Goal: Task Accomplishment & Management: Use online tool/utility

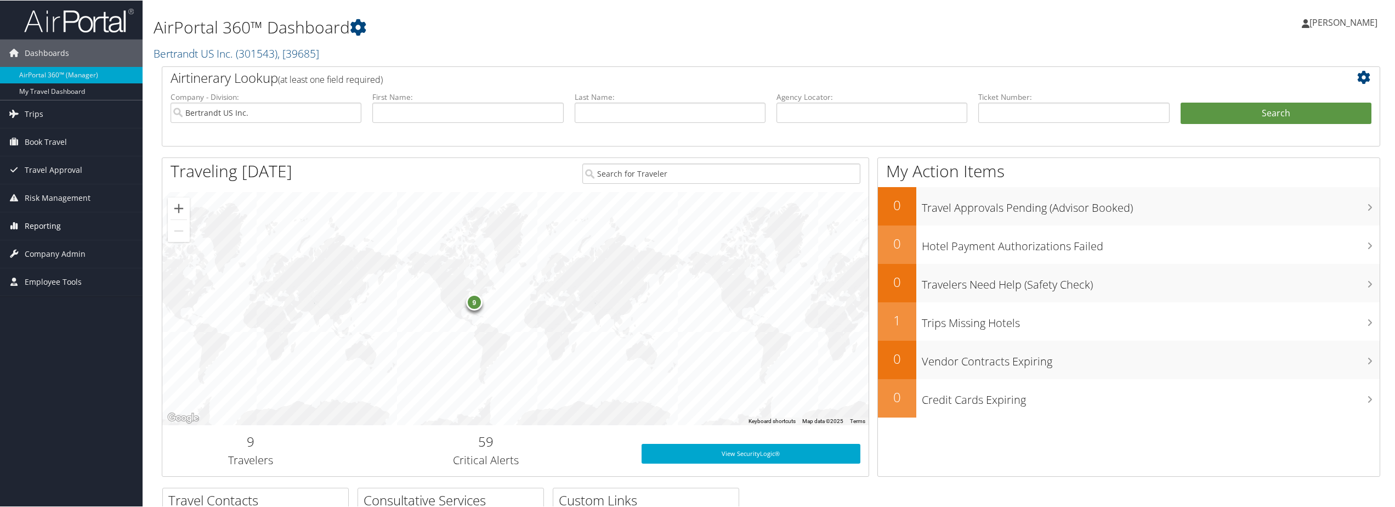
click at [68, 230] on link "Reporting" at bounding box center [71, 225] width 143 height 27
click at [46, 309] on link "Domo" at bounding box center [71, 313] width 143 height 16
click at [49, 252] on link "Unused Tickets" at bounding box center [71, 247] width 143 height 16
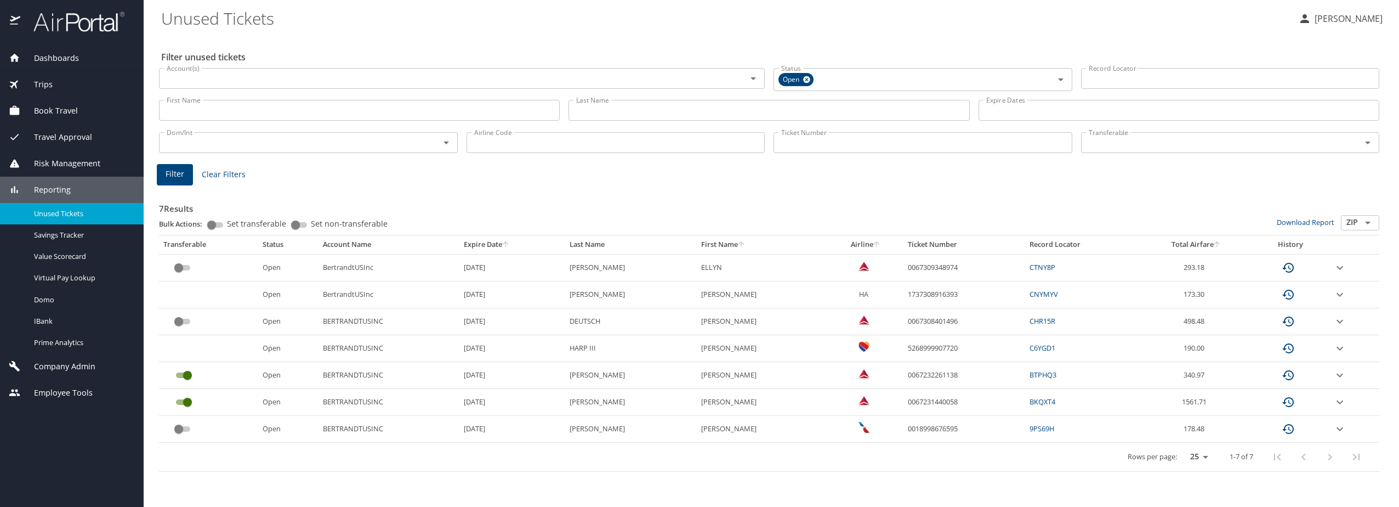
select select "US"
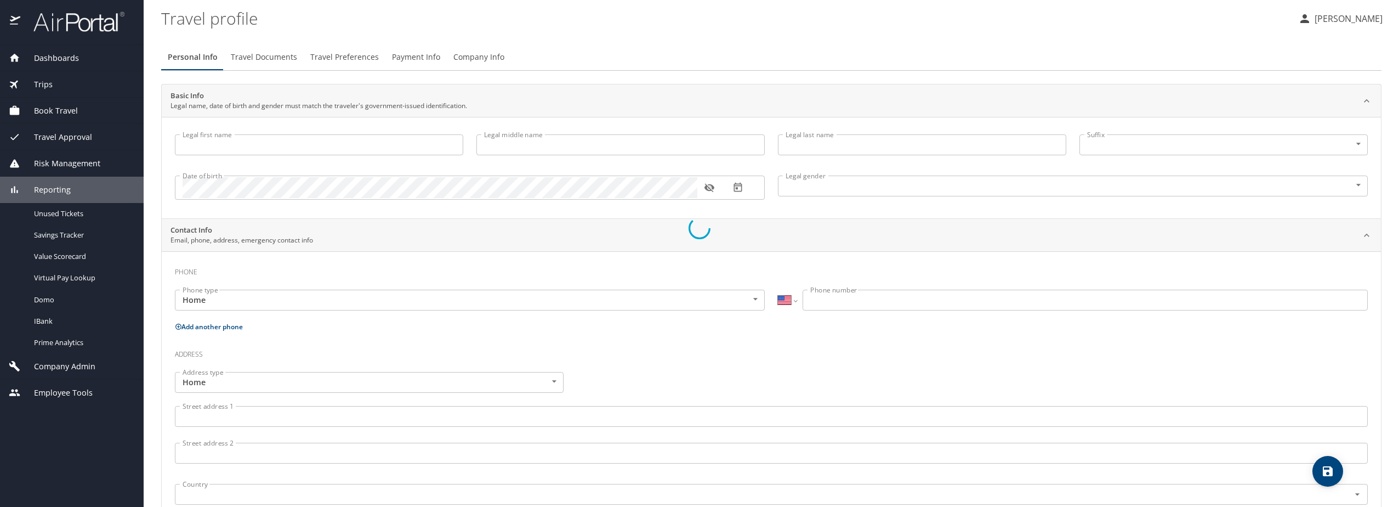
type input "Meredith"
type input "Hairston"
type input "Dowdy"
type input "Female"
type input "Neil"
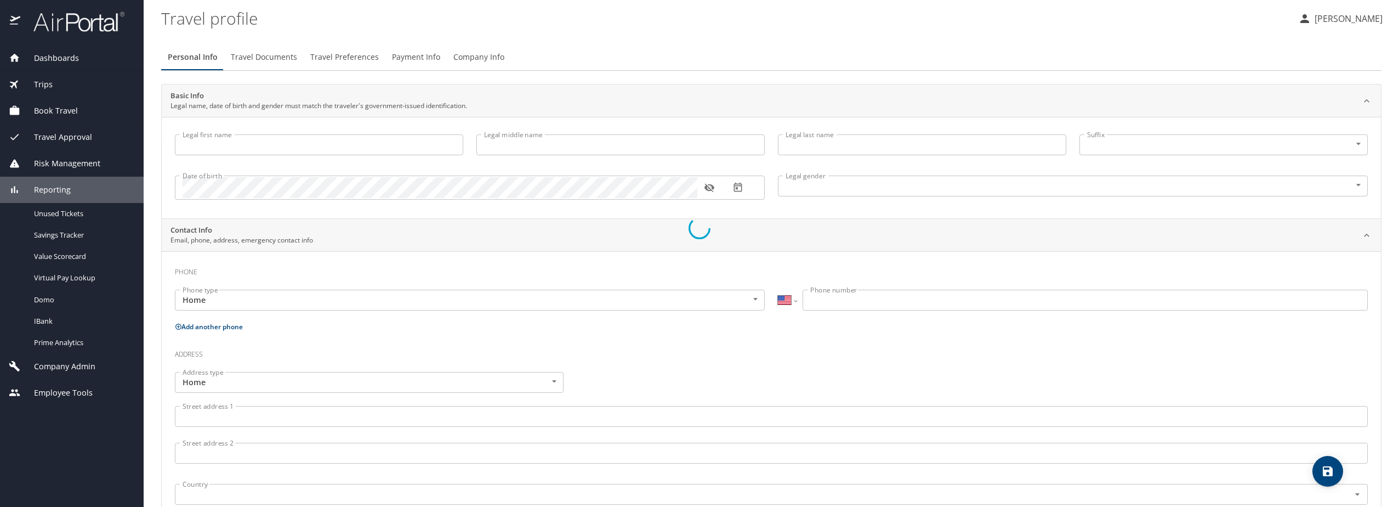
type input "Dowdy"
type input "(763) 447-7639"
type input "neildowdy@msn.com"
select select "US"
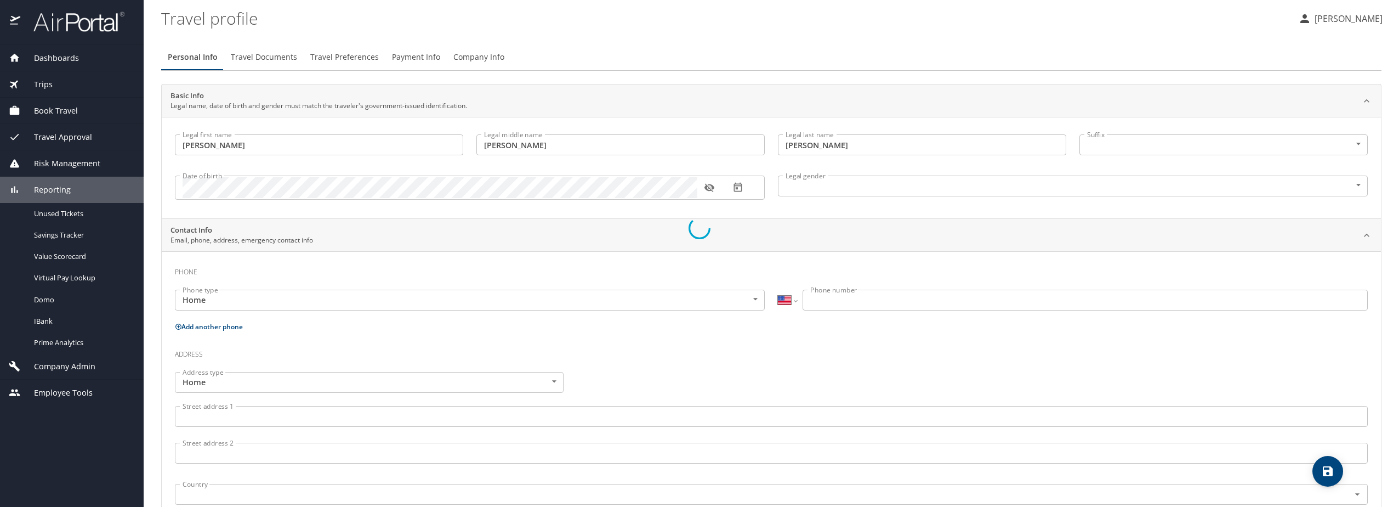
select select "US"
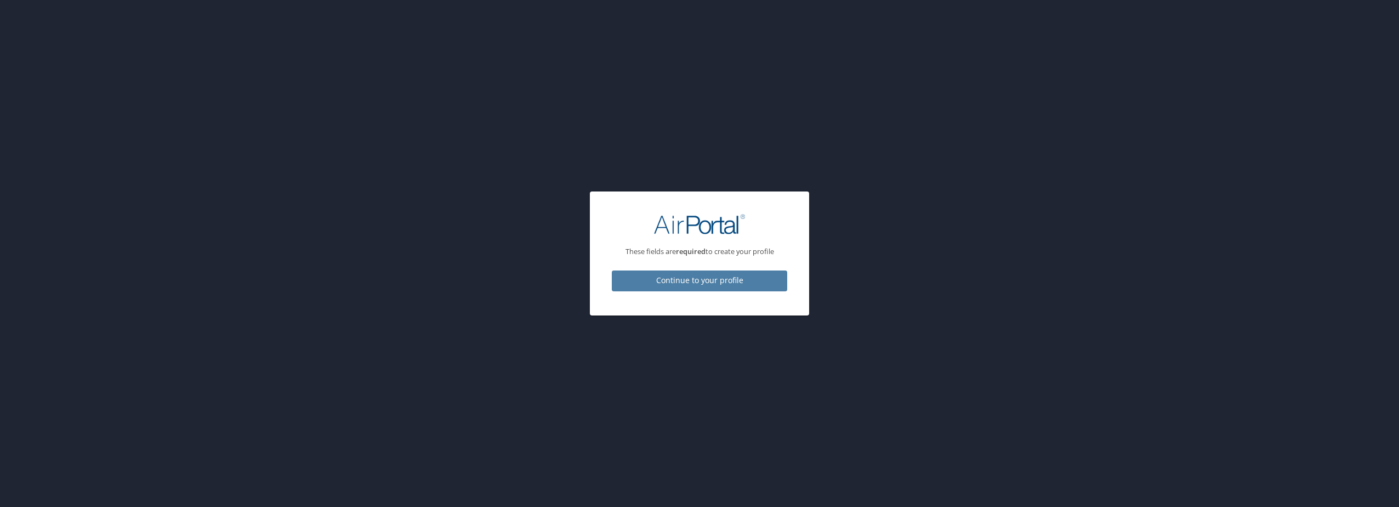
click at [699, 283] on span "Continue to your profile" at bounding box center [700, 281] width 158 height 14
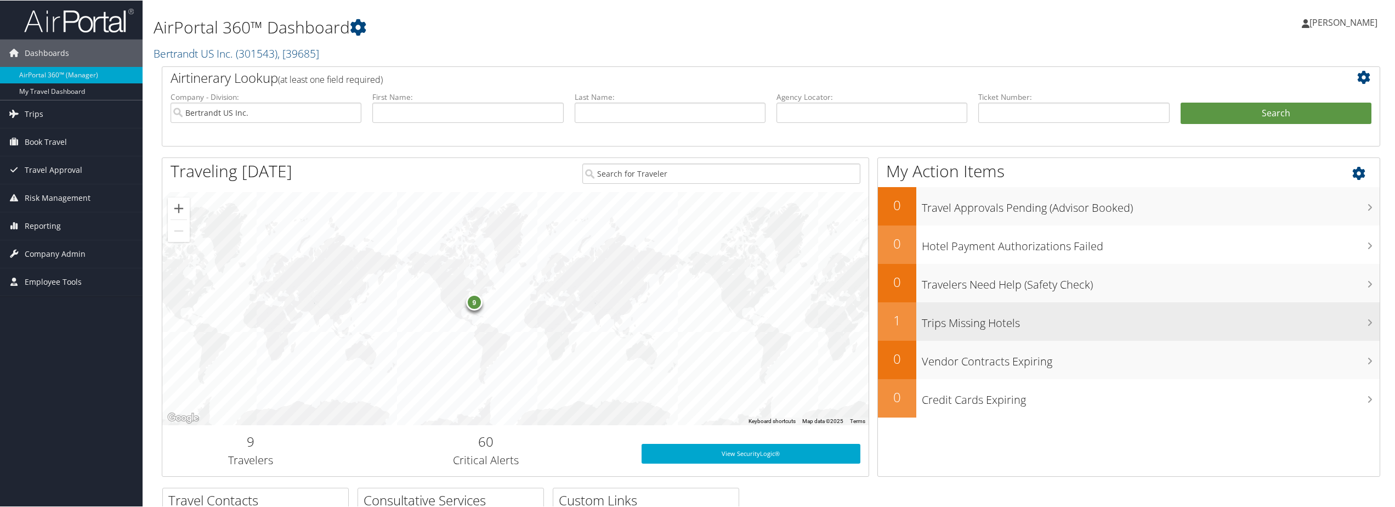
click at [1359, 321] on h3 "Trips Missing Hotels" at bounding box center [1150, 319] width 458 height 21
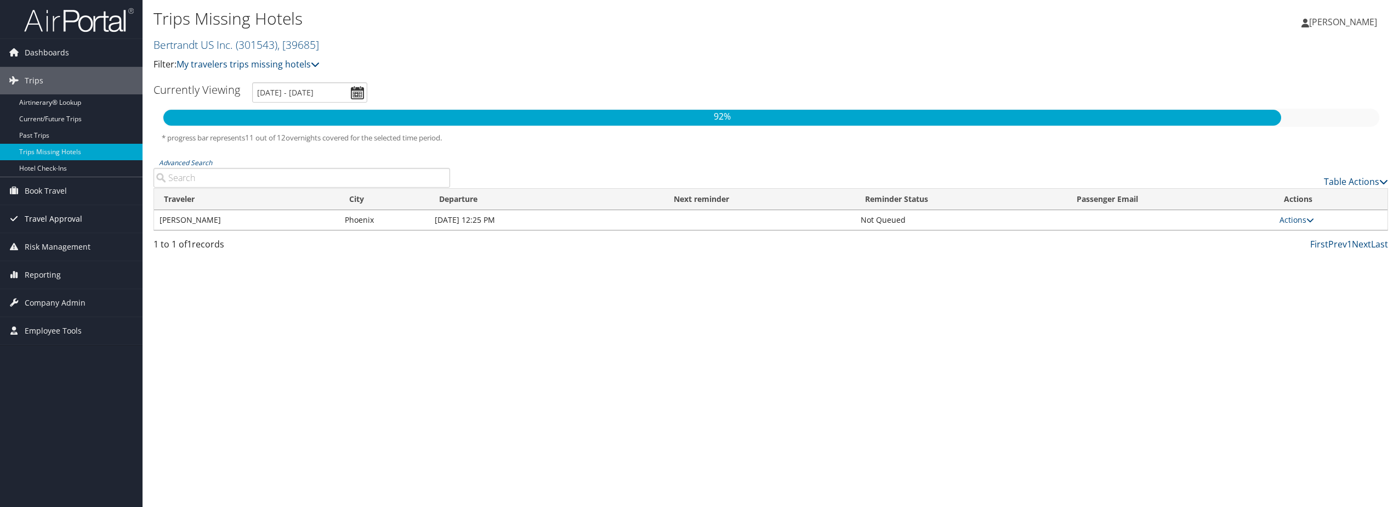
click at [55, 215] on span "Travel Approval" at bounding box center [54, 218] width 58 height 27
click at [64, 316] on span "Risk Management" at bounding box center [58, 312] width 66 height 27
click at [58, 399] on span "Reporting" at bounding box center [43, 405] width 36 height 27
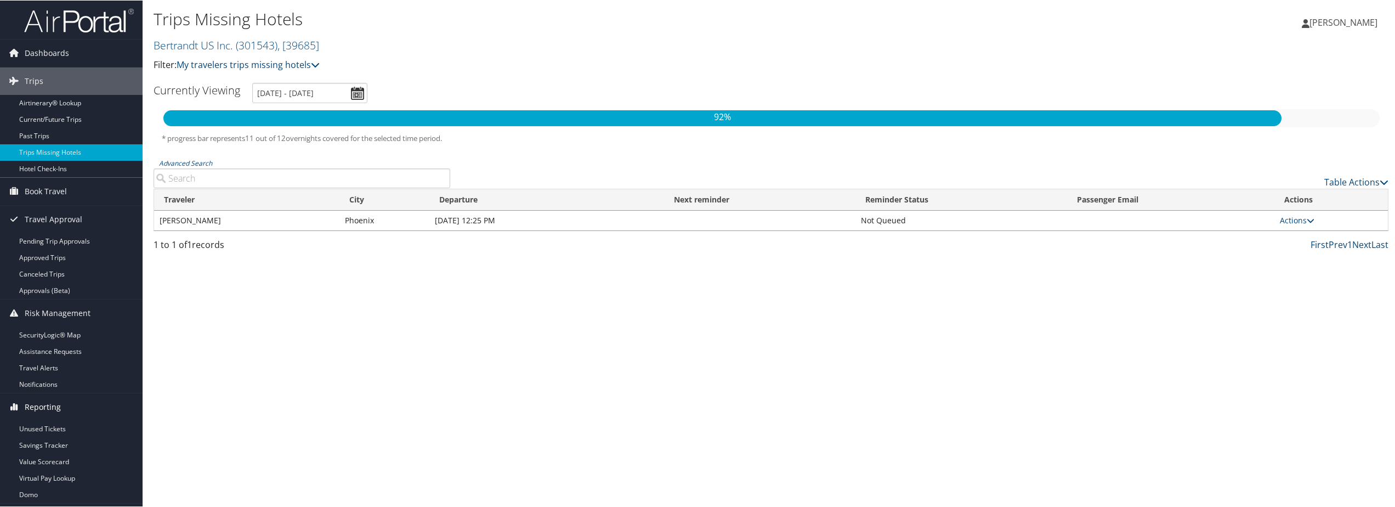
scroll to position [52, 0]
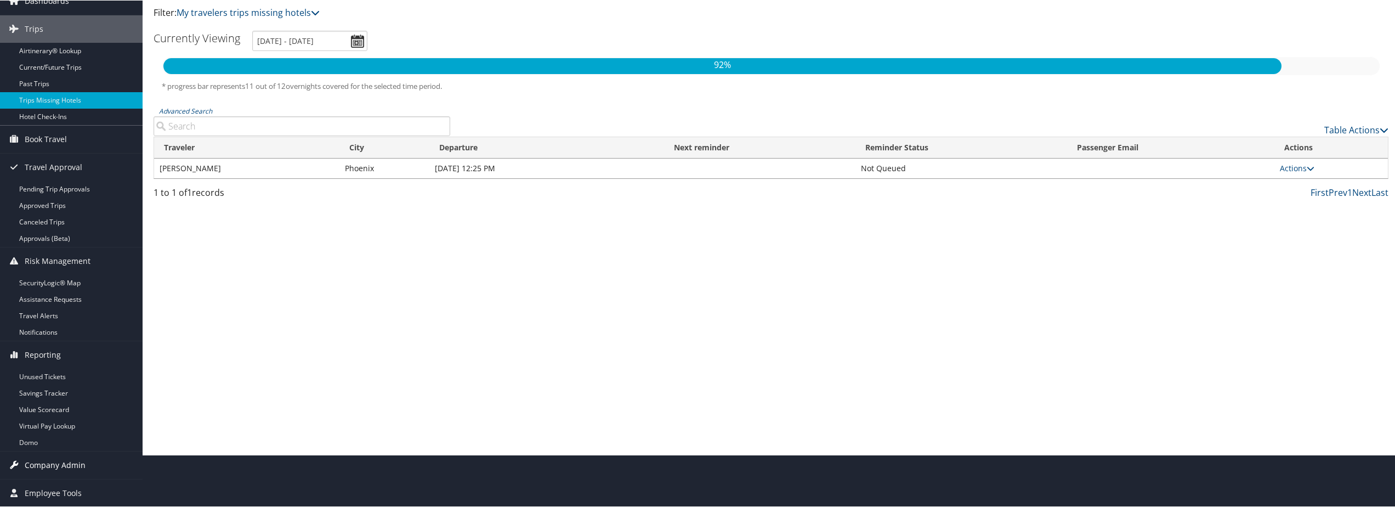
click at [56, 459] on span "Company Admin" at bounding box center [55, 464] width 61 height 27
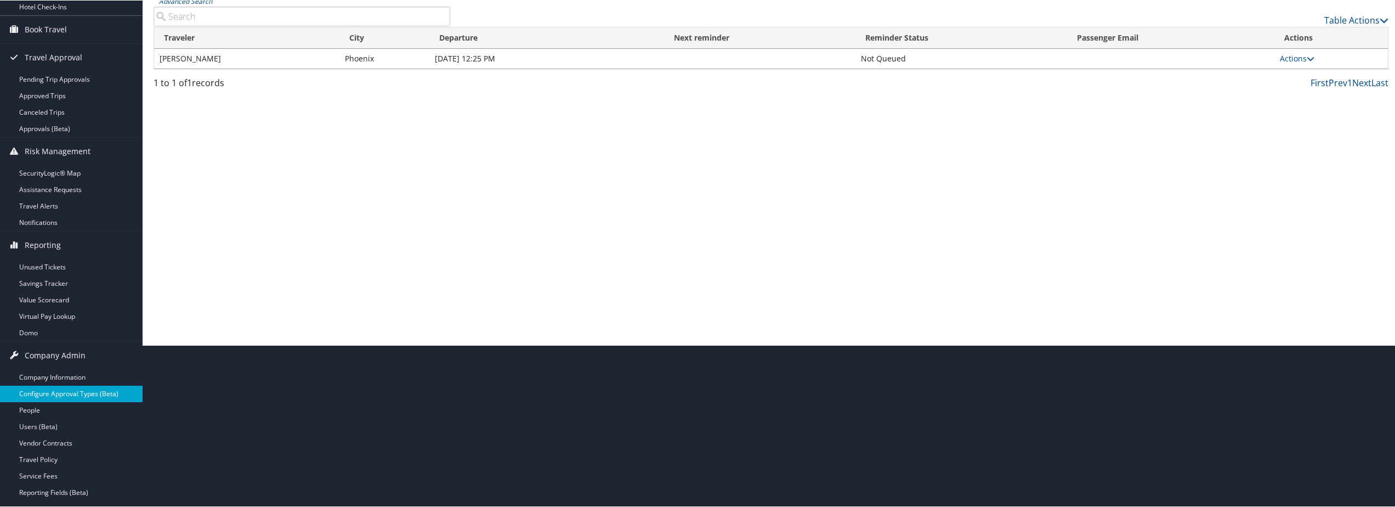
scroll to position [217, 0]
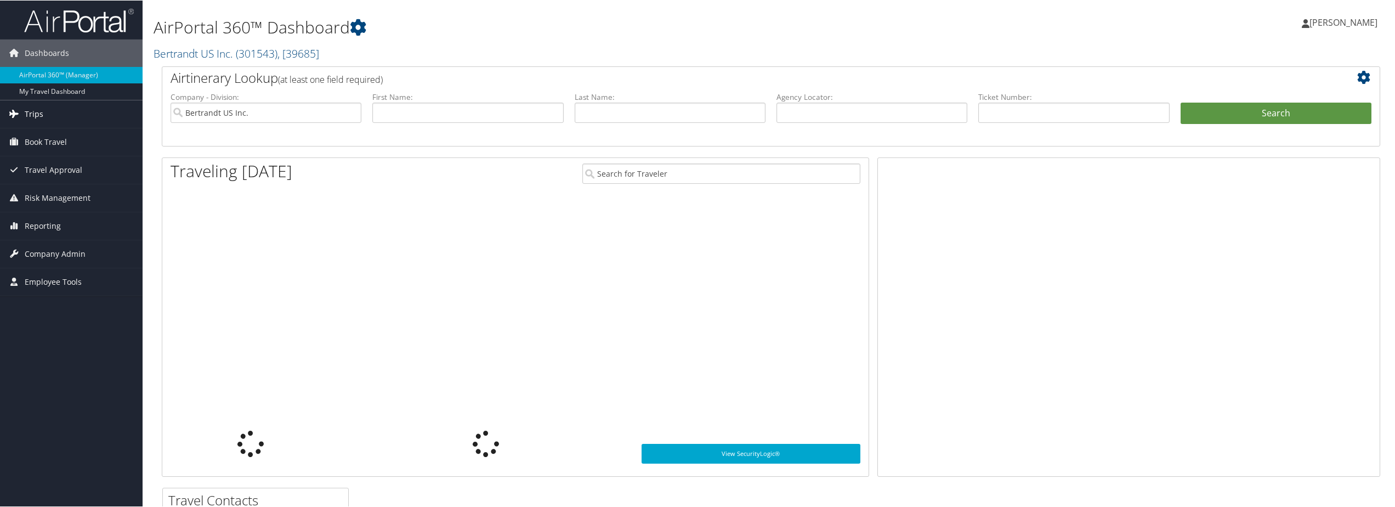
click at [64, 113] on link "Trips" at bounding box center [71, 113] width 143 height 27
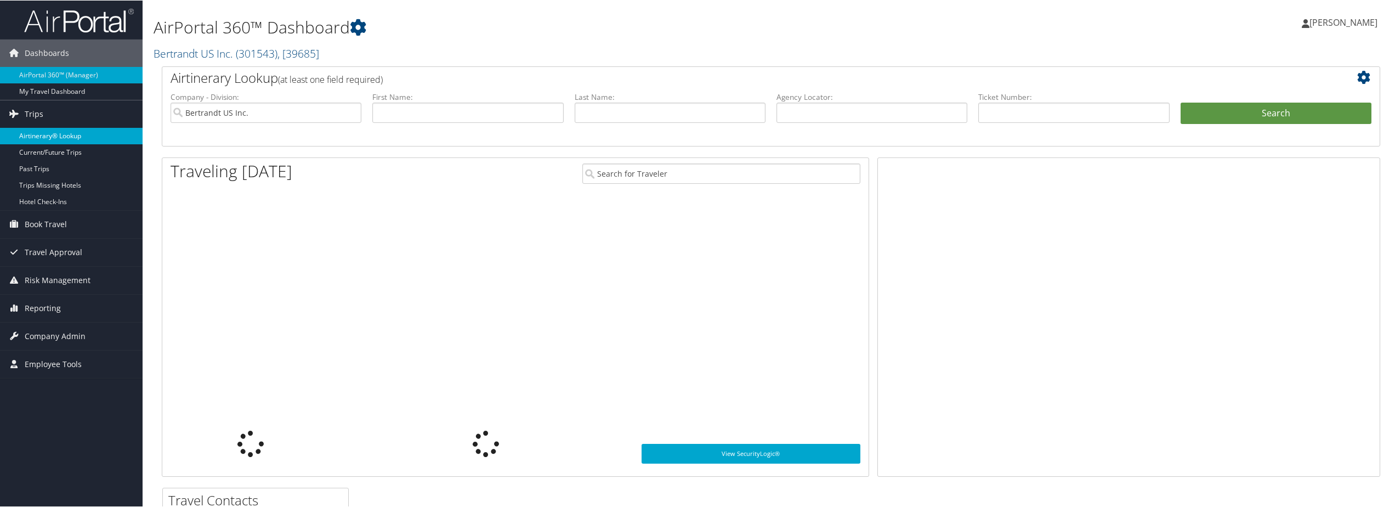
click at [77, 138] on link "Airtinerary® Lookup" at bounding box center [71, 135] width 143 height 16
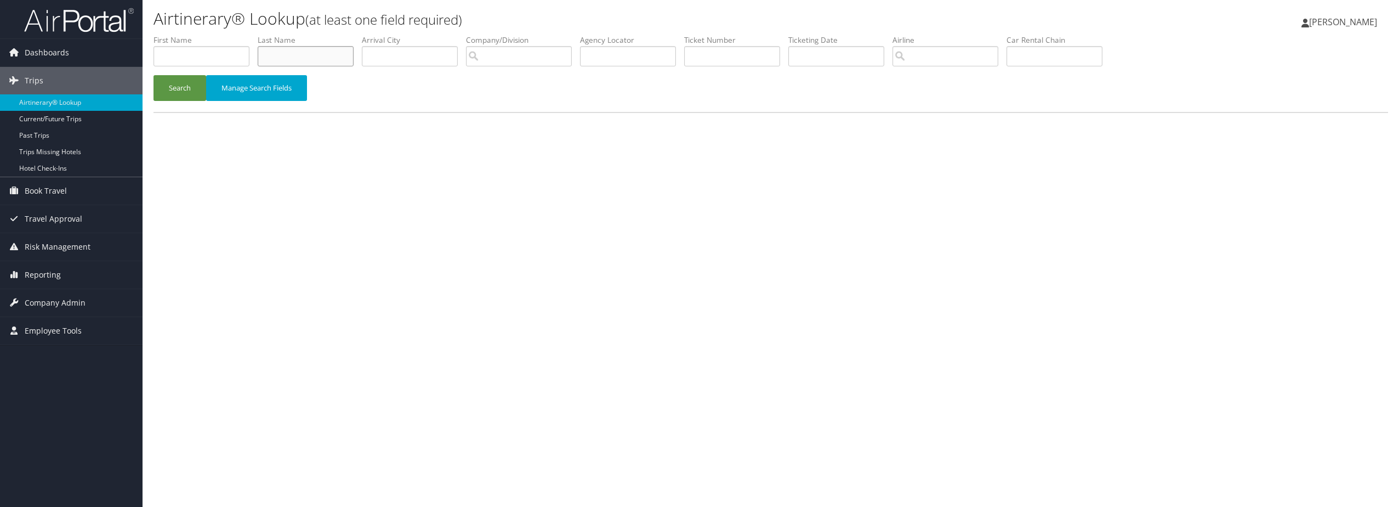
click at [298, 55] on input "text" at bounding box center [306, 56] width 96 height 20
click at [226, 55] on input "text" at bounding box center [201, 56] width 96 height 20
type input "oscar"
click at [153, 75] on button "Search" at bounding box center [179, 88] width 53 height 26
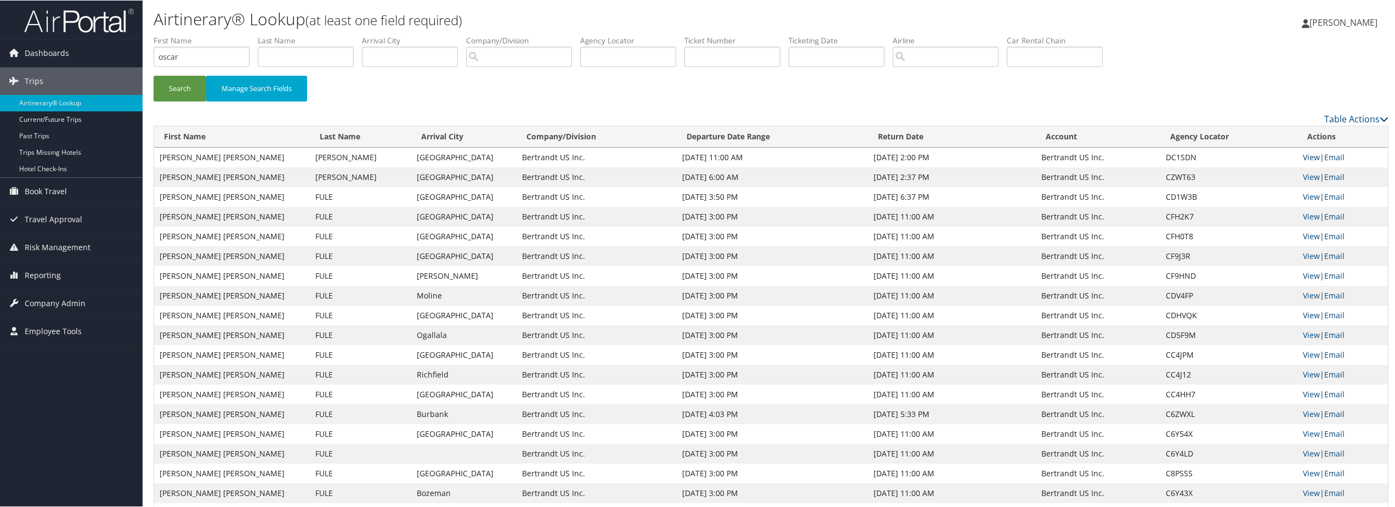
click at [1304, 156] on link "View" at bounding box center [1310, 156] width 17 height 10
click at [1314, 24] on span "[PERSON_NAME]" at bounding box center [1343, 22] width 68 height 12
click at [1272, 178] on link "Sign Out" at bounding box center [1314, 178] width 122 height 19
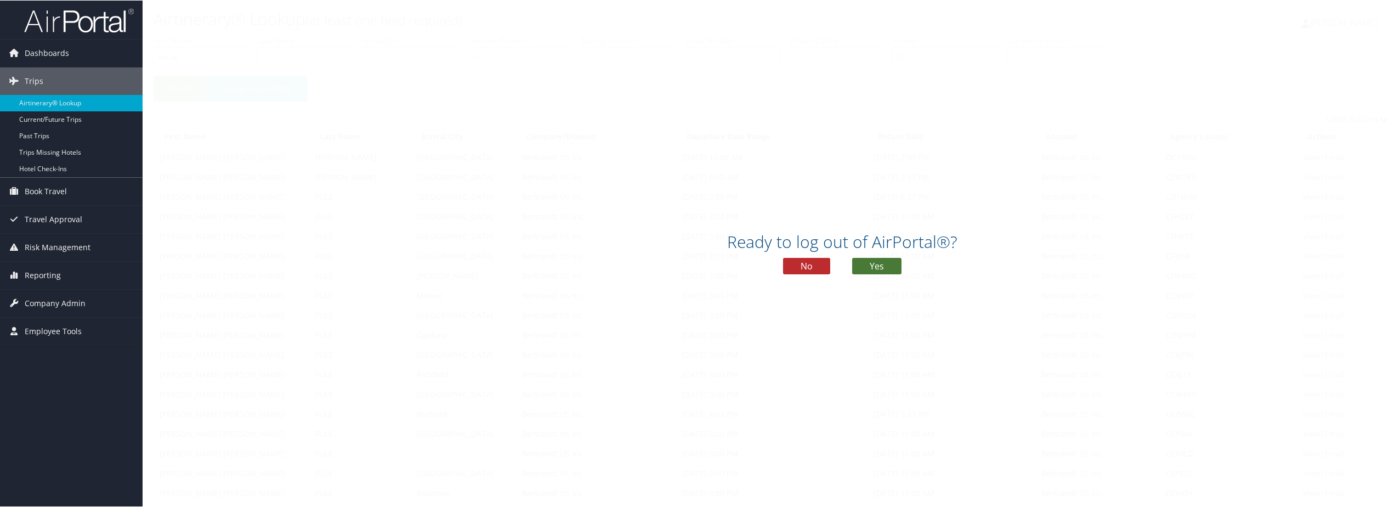
click at [894, 269] on button "Yes" at bounding box center [876, 265] width 49 height 16
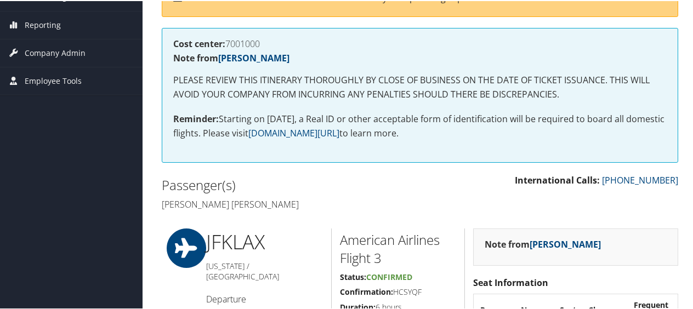
scroll to position [164, 0]
